Goal: Information Seeking & Learning: Learn about a topic

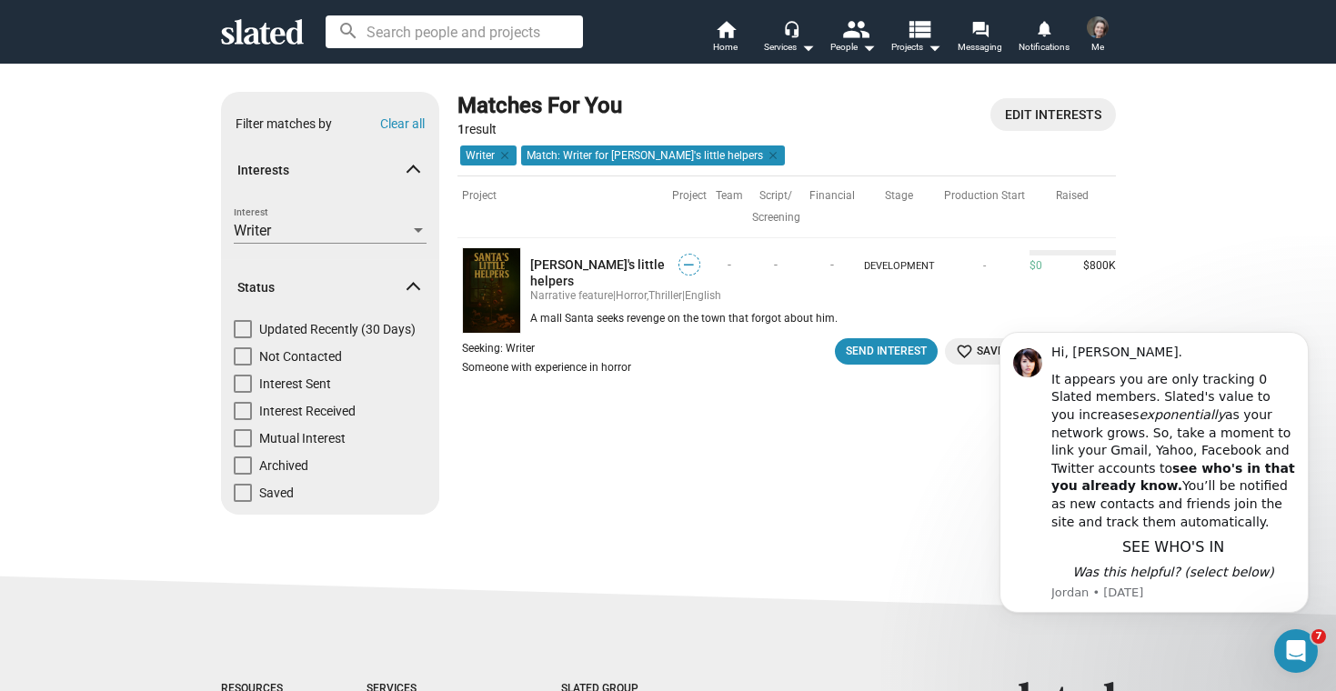
click at [781, 453] on div "Matches For You 1 result Edit Interests Writer clear Match: Writer for [PERSON_…" at bounding box center [786, 310] width 658 height 437
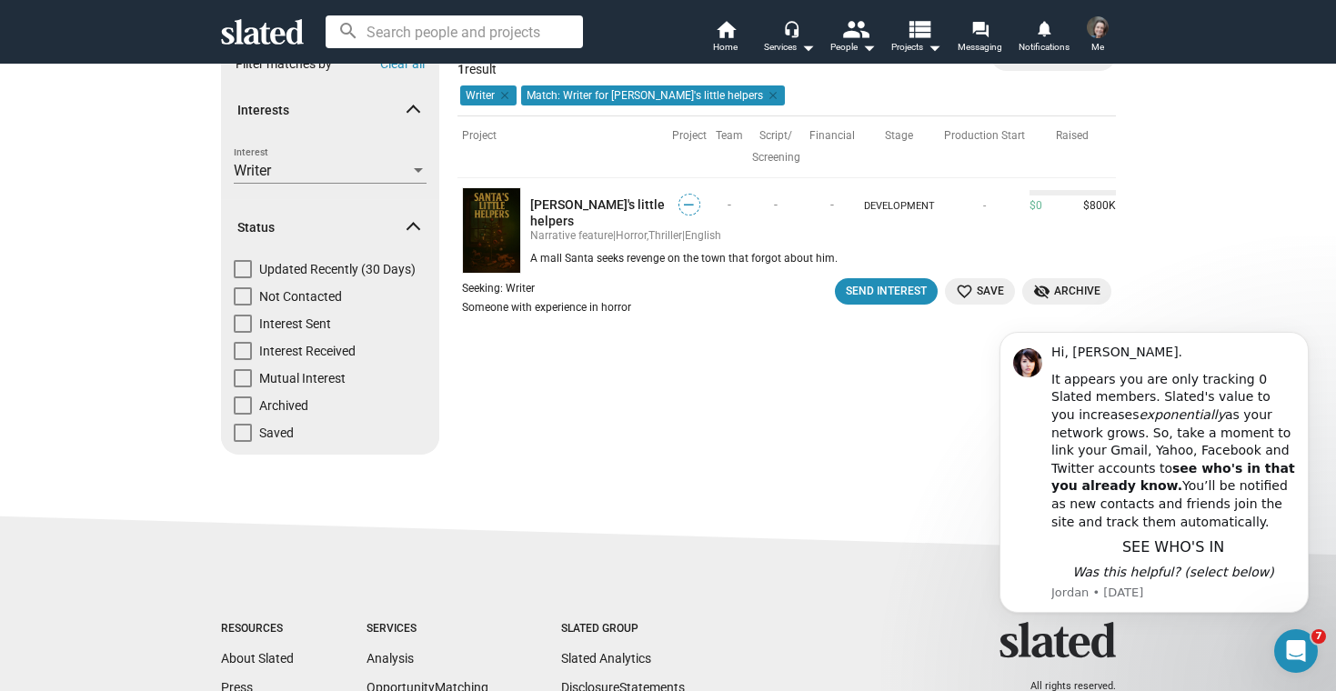
scroll to position [53, 0]
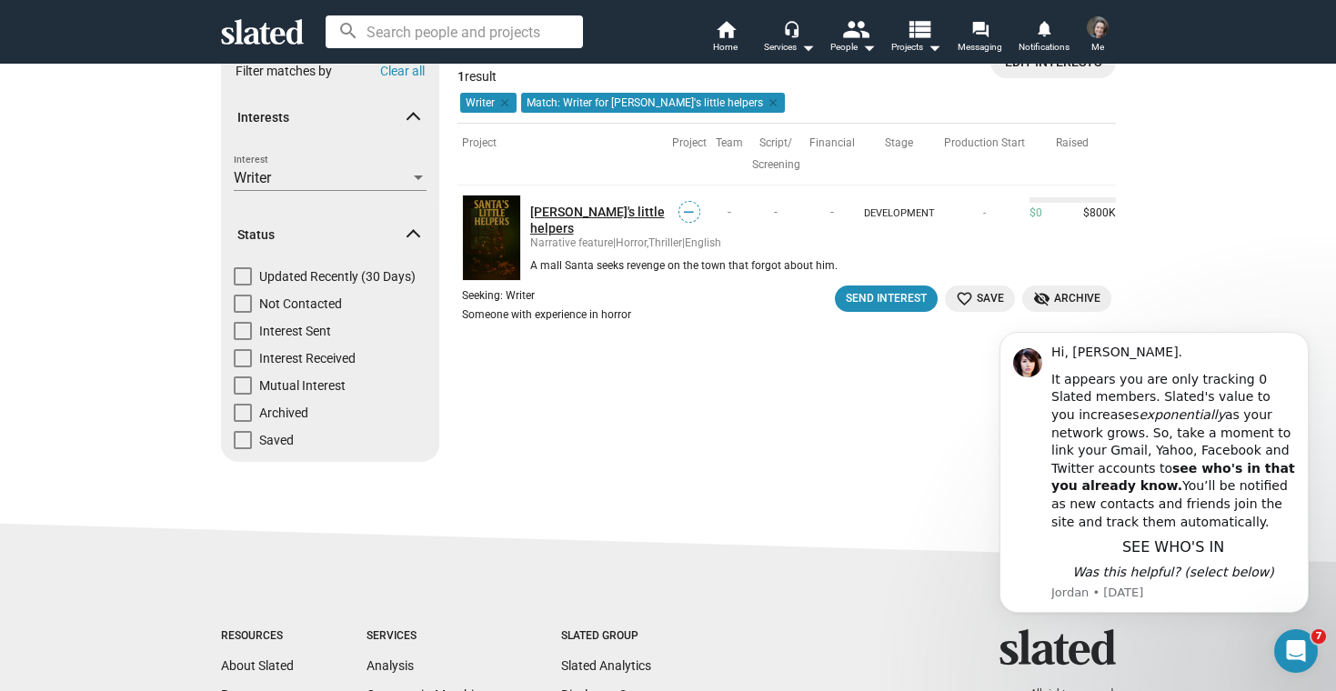
click at [589, 211] on link "[PERSON_NAME]'s little helpers" at bounding box center [598, 220] width 137 height 33
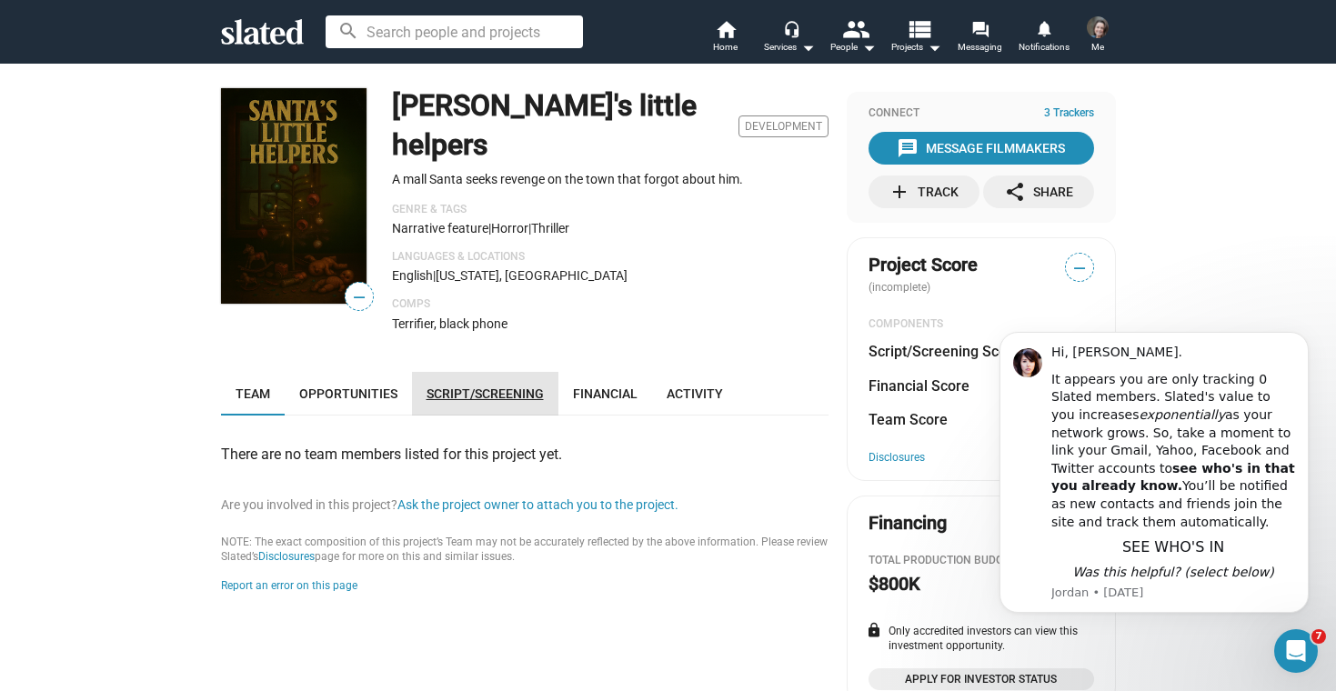
click at [504, 386] on span "Script/Screening" at bounding box center [484, 393] width 117 height 15
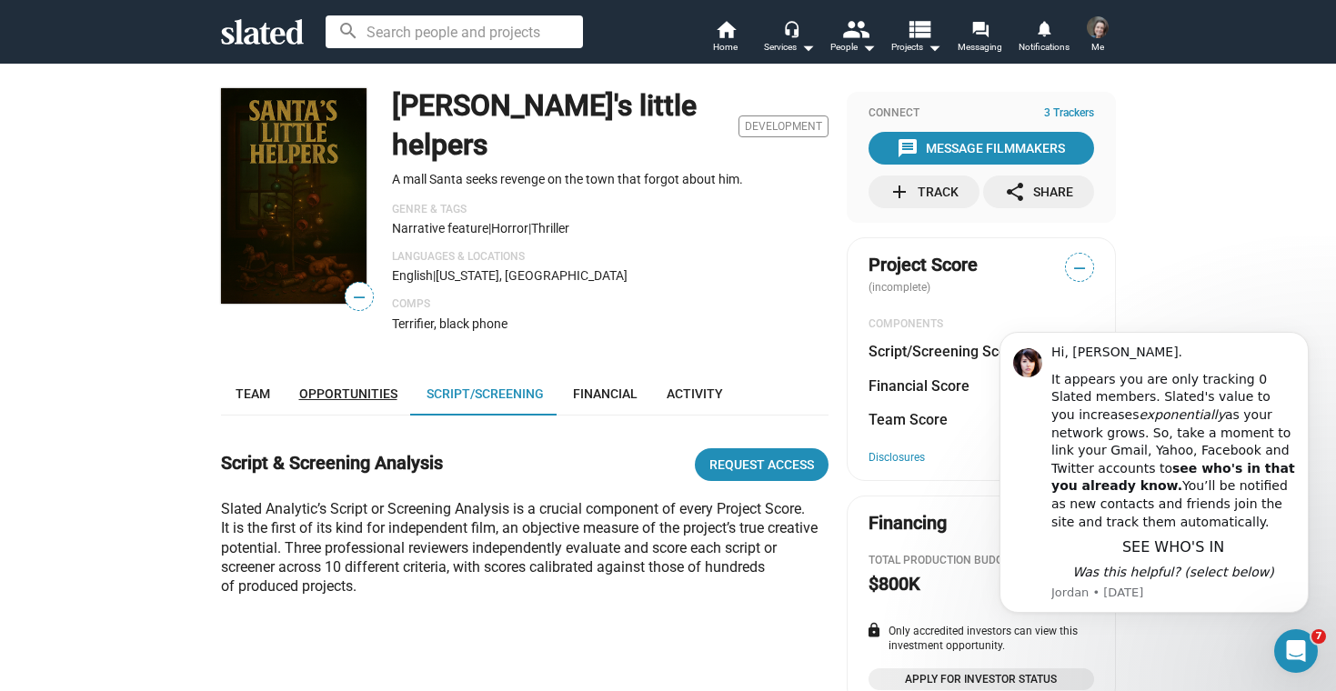
click at [361, 386] on span "Opportunities" at bounding box center [348, 393] width 98 height 15
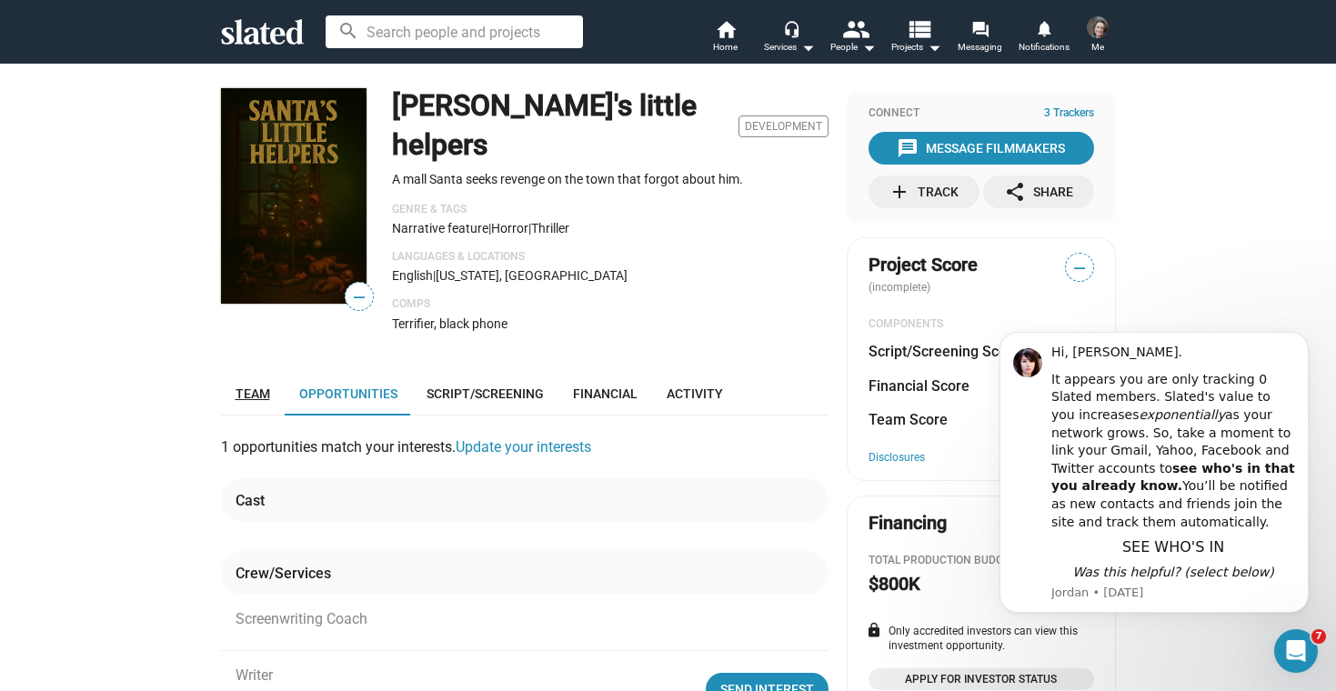
click at [257, 386] on span "Team" at bounding box center [252, 393] width 35 height 15
